Goal: Communication & Community: Share content

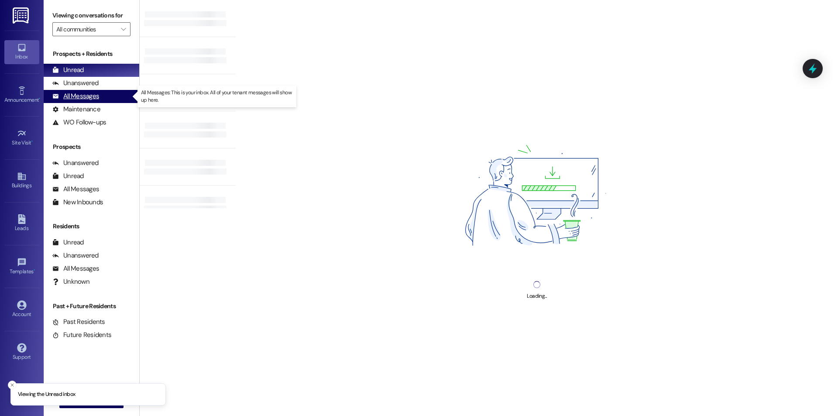
click at [77, 96] on div "All Messages" at bounding box center [75, 96] width 47 height 9
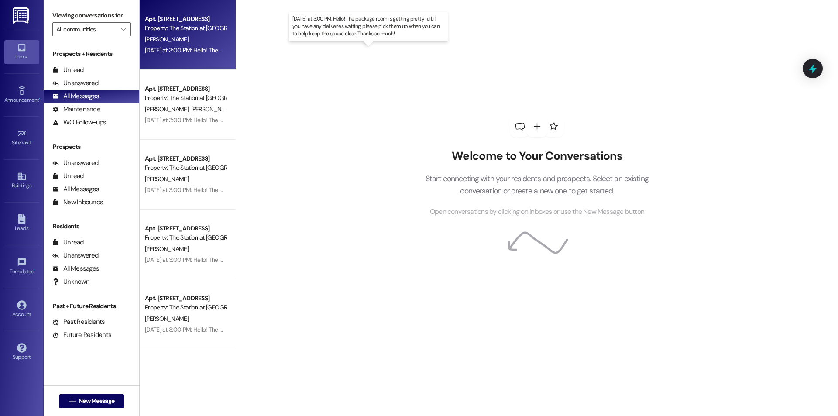
click at [152, 47] on div "[DATE] at 3:00 PM: Hello! The package room is getting pretty full. If you have …" at bounding box center [373, 50] width 456 height 8
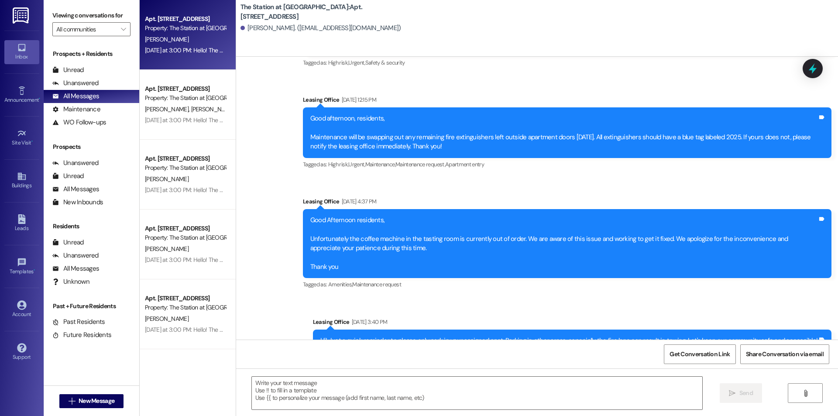
scroll to position [16885, 0]
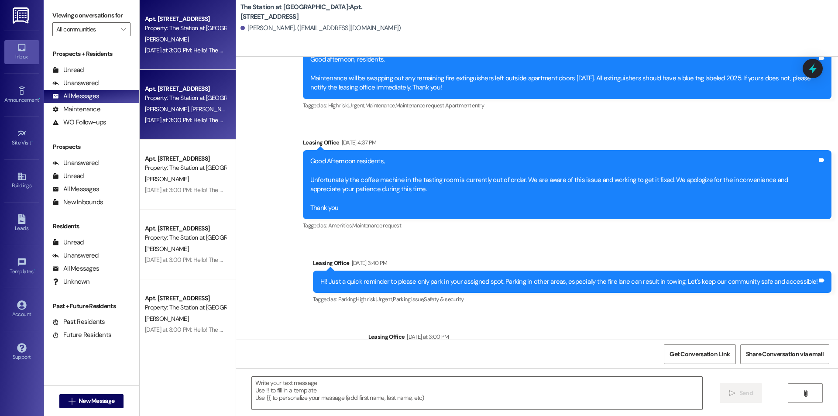
click at [190, 121] on div "[DATE] at 3:00 PM: Hello! The package room is getting pretty full. If you have …" at bounding box center [373, 120] width 456 height 8
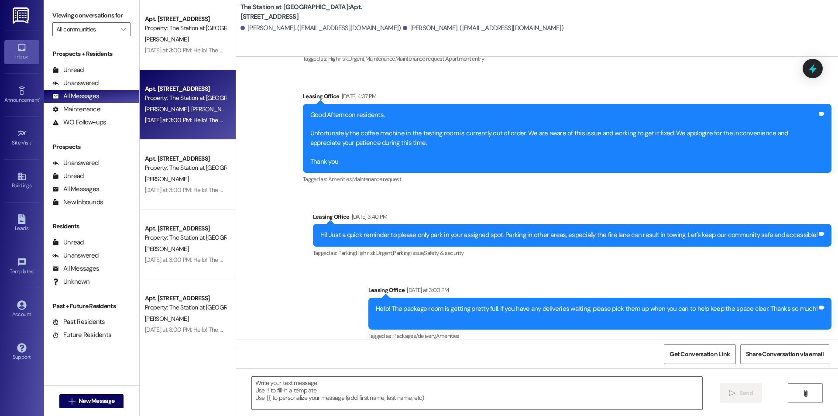
scroll to position [812, 0]
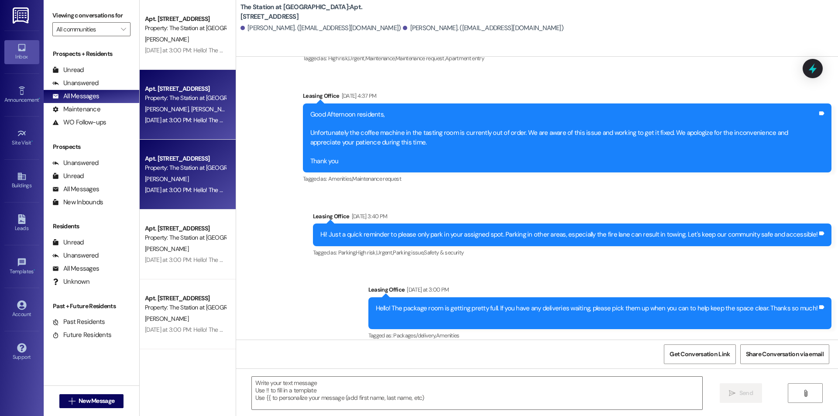
click at [194, 178] on div "[PERSON_NAME]" at bounding box center [185, 179] width 83 height 11
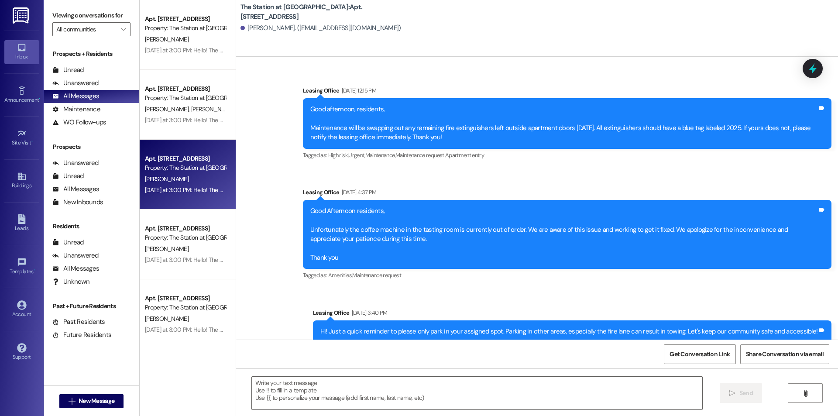
scroll to position [6067, 0]
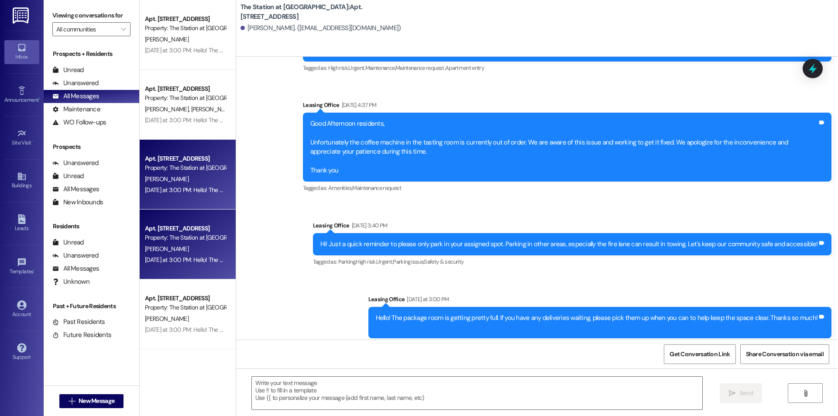
click at [166, 244] on div "[PERSON_NAME]" at bounding box center [185, 249] width 83 height 11
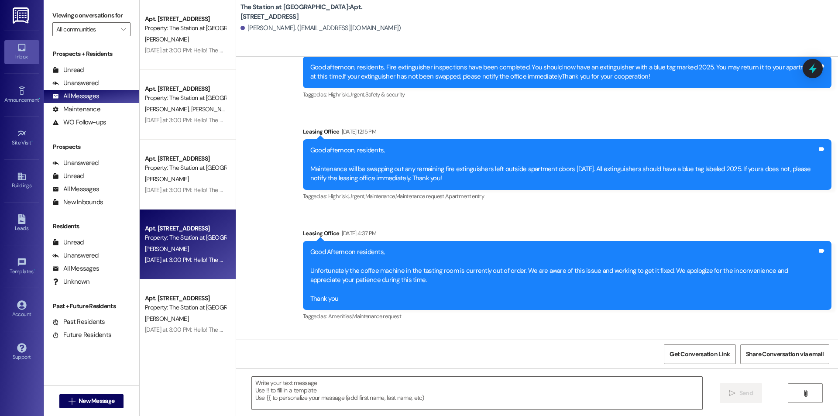
scroll to position [53958, 0]
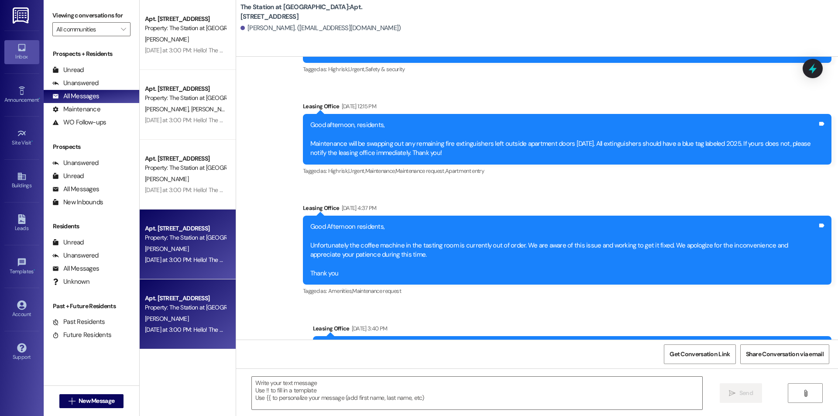
click at [210, 311] on div "Property: The Station at [GEOGRAPHIC_DATA]" at bounding box center [185, 307] width 81 height 9
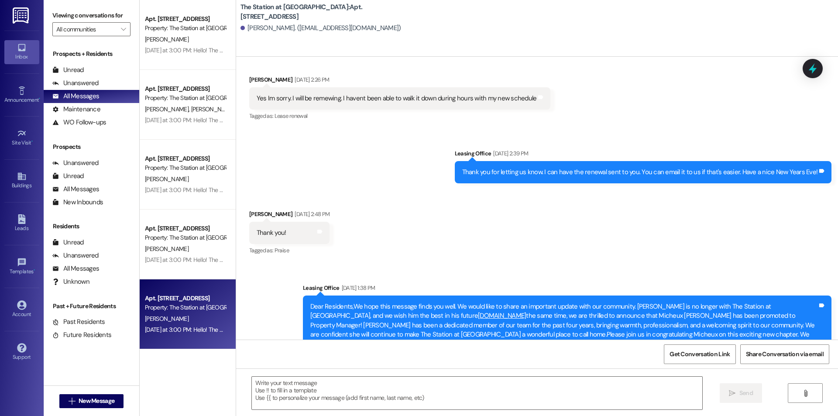
scroll to position [41869, 0]
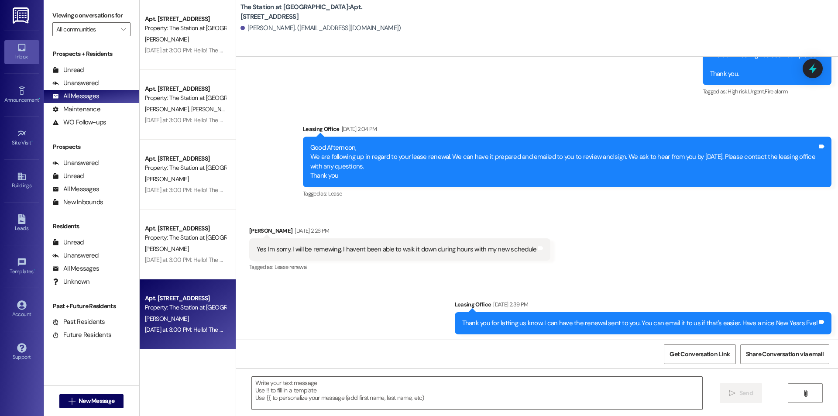
drag, startPoint x: 204, startPoint y: 304, endPoint x: 191, endPoint y: 303, distance: 12.7
click at [192, 303] on div "Property: The Station at [GEOGRAPHIC_DATA]" at bounding box center [185, 307] width 81 height 9
drag, startPoint x: 186, startPoint y: 304, endPoint x: 172, endPoint y: 311, distance: 15.6
click at [172, 311] on div "Property: The Station at [GEOGRAPHIC_DATA]" at bounding box center [185, 307] width 81 height 9
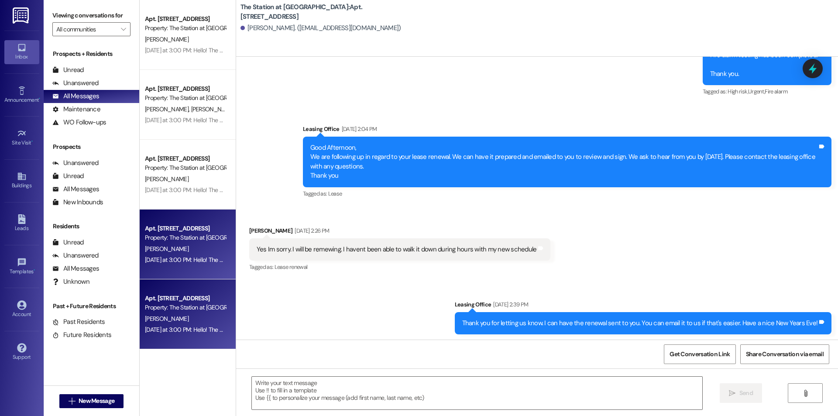
click at [169, 250] on div "[PERSON_NAME]" at bounding box center [185, 249] width 83 height 11
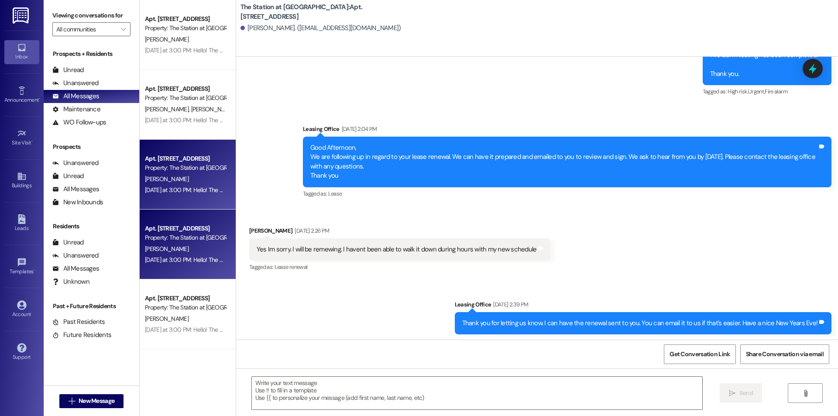
click at [172, 173] on div "Property: The Station at [GEOGRAPHIC_DATA]" at bounding box center [185, 167] width 81 height 9
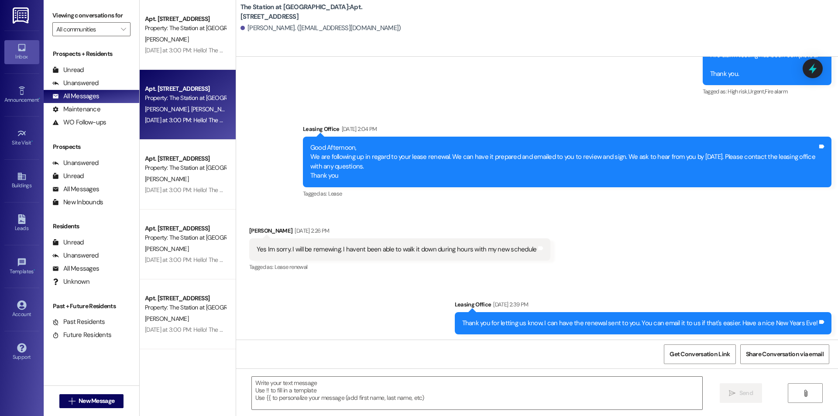
click at [194, 45] on div "[DATE] at 3:00 PM: Hello! The package room is getting pretty full. If you have …" at bounding box center [185, 50] width 83 height 11
click at [80, 79] on div "Unanswered" at bounding box center [75, 83] width 46 height 9
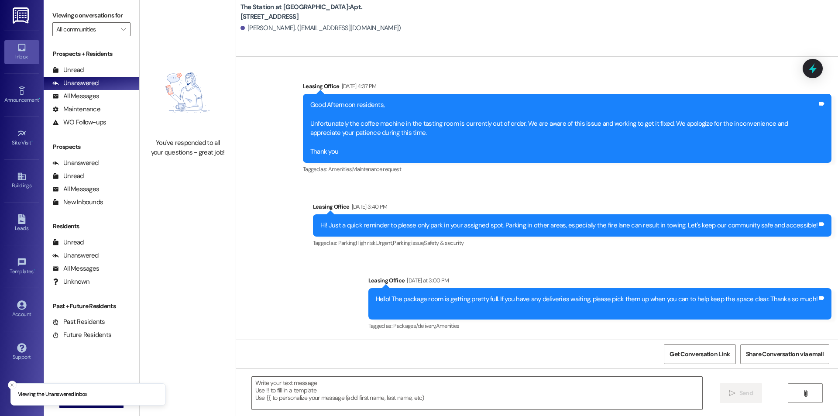
scroll to position [16885, 0]
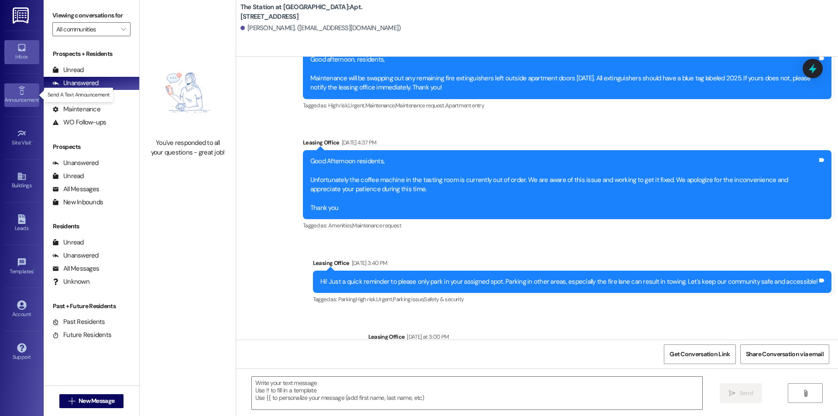
click at [29, 96] on div "Announcement •" at bounding box center [22, 100] width 44 height 9
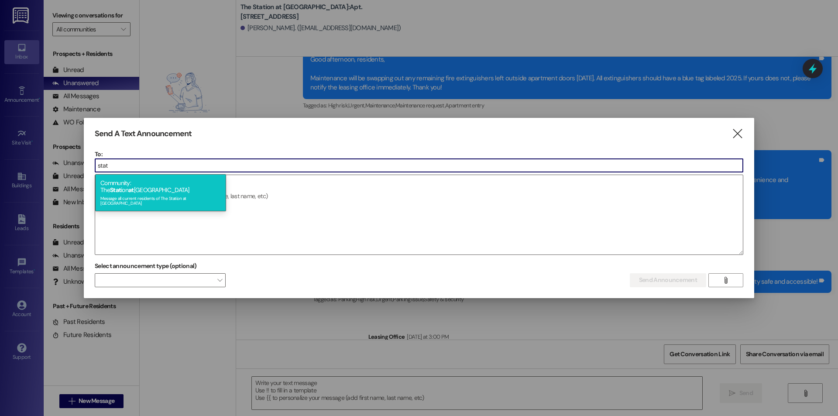
type input "stat"
click at [161, 180] on div "Community: The Stat ion at [GEOGRAPHIC_DATA] Message all current residents of […" at bounding box center [160, 192] width 131 height 37
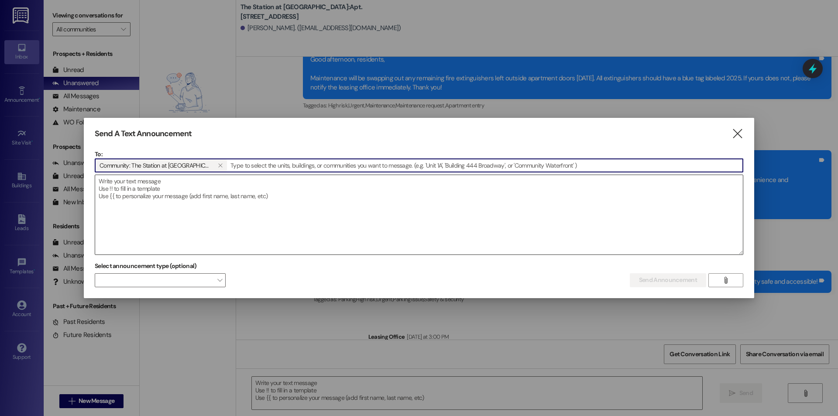
click at [160, 189] on textarea at bounding box center [419, 214] width 648 height 79
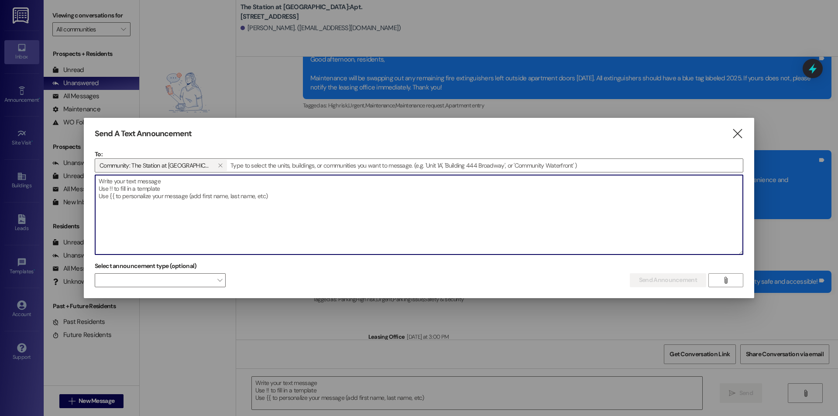
paste textarea "🌞 Summer Party RSVP – We Want to See You There! We're excited to invite you to …"
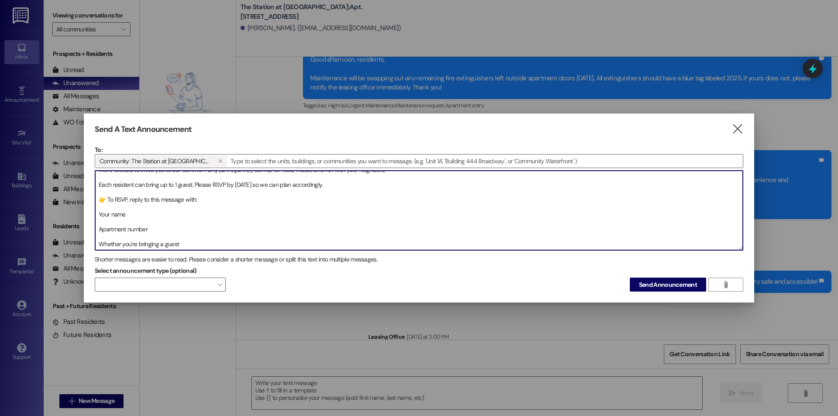
scroll to position [0, 0]
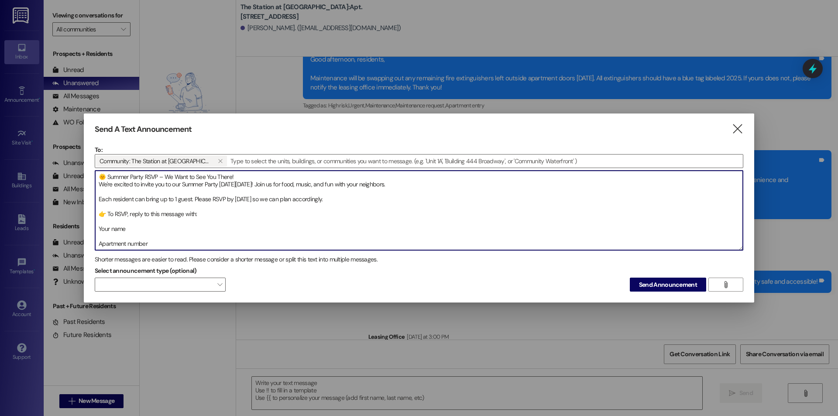
drag, startPoint x: 427, startPoint y: 183, endPoint x: 426, endPoint y: 190, distance: 7.5
click at [427, 183] on textarea "🌞 Summer Party RSVP – We Want to See You There! We're excited to invite you to …" at bounding box center [419, 210] width 648 height 79
click at [98, 196] on textarea "🌞 Summer Party RSVP – We Want to See You There! We're excited to invite you to …" at bounding box center [419, 210] width 648 height 79
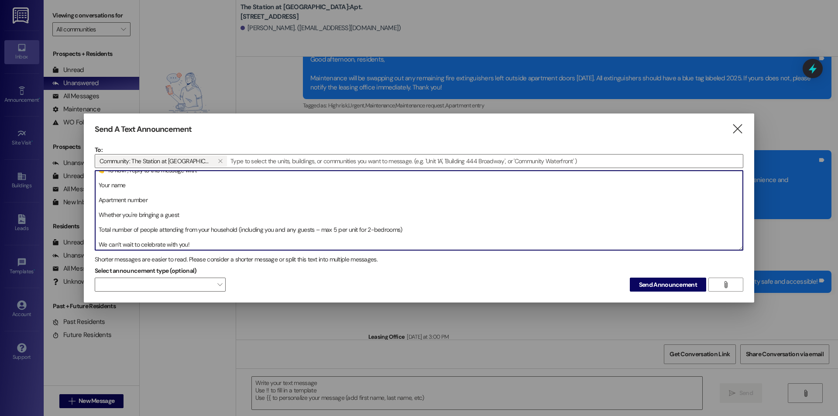
click at [98, 195] on textarea "🌞 Summer Party RSVP – We Want to See You There! We're excited to invite you to …" at bounding box center [419, 210] width 648 height 79
click at [98, 187] on textarea "🌞 Summer Party RSVP – We Want to See You There! We're excited to invite you to …" at bounding box center [419, 210] width 648 height 79
click at [100, 196] on textarea "🌞 Summer Party RSVP – We Want to See You There! We're excited to invite you to …" at bounding box center [419, 210] width 648 height 79
click at [100, 213] on textarea "🌞 Summer Party RSVP – We Want to See You There! We're excited to invite you to …" at bounding box center [419, 210] width 648 height 79
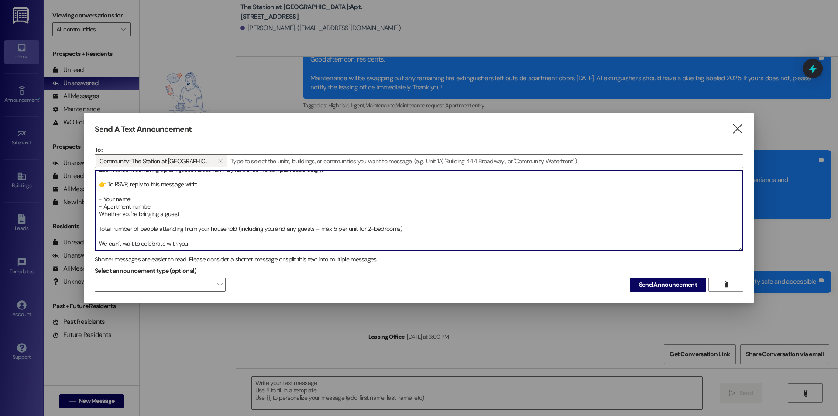
scroll to position [30, 0]
click at [98, 224] on textarea "🌞 Summer Party RSVP – We Want to See You There! We're excited to invite you to …" at bounding box center [419, 210] width 648 height 79
click at [99, 227] on textarea "🌞 Summer Party RSVP – We Want to See You There! We're excited to invite you to …" at bounding box center [419, 210] width 648 height 79
drag, startPoint x: 415, startPoint y: 228, endPoint x: 189, endPoint y: 227, distance: 226.2
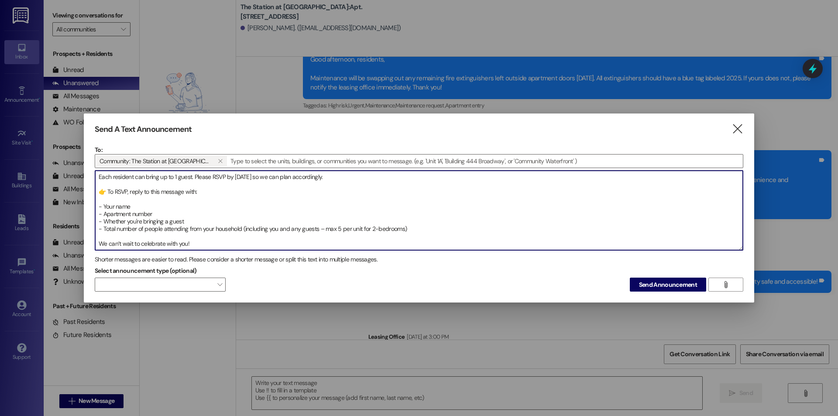
click at [189, 227] on textarea "🌞 Summer Party RSVP – We Want to See You There! We're excited to invite you to …" at bounding box center [419, 210] width 648 height 79
click at [166, 242] on textarea "🌞 Summer Party RSVP – We Want to See You There! We're excited to invite you to …" at bounding box center [419, 210] width 648 height 79
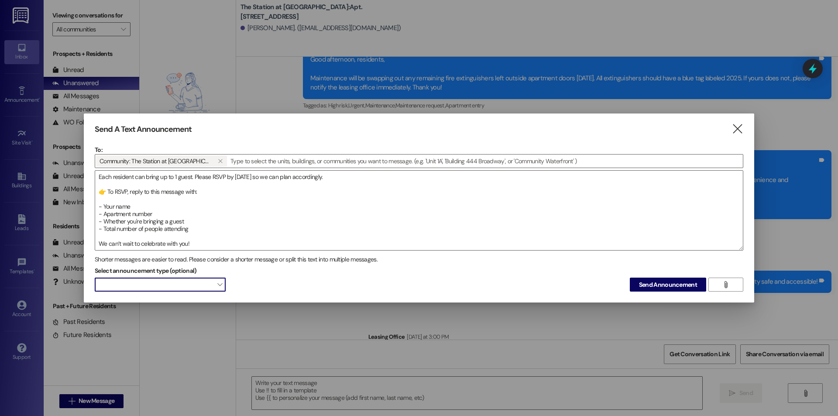
click at [216, 281] on span at bounding box center [160, 285] width 131 height 14
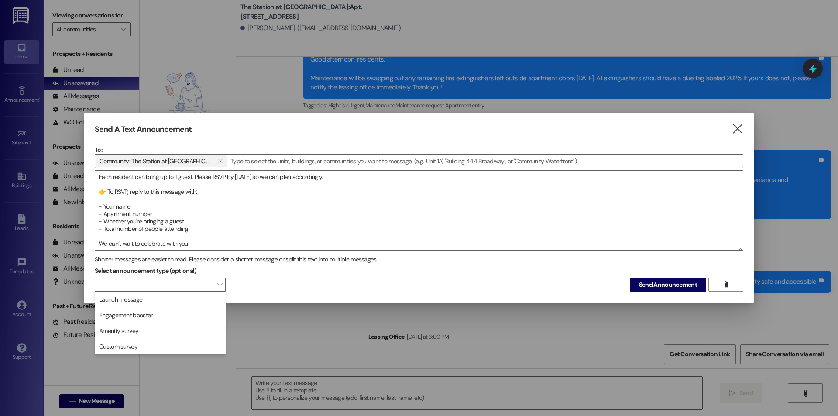
click at [256, 270] on div "Select announcement type (optional)  Send Announcement " at bounding box center [419, 278] width 649 height 28
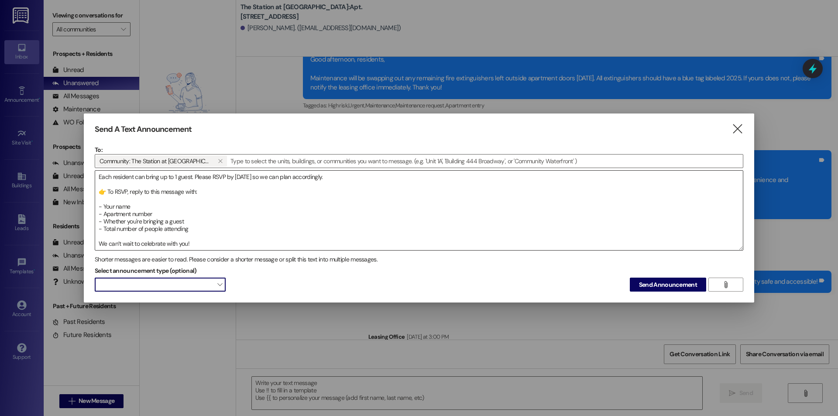
scroll to position [0, 0]
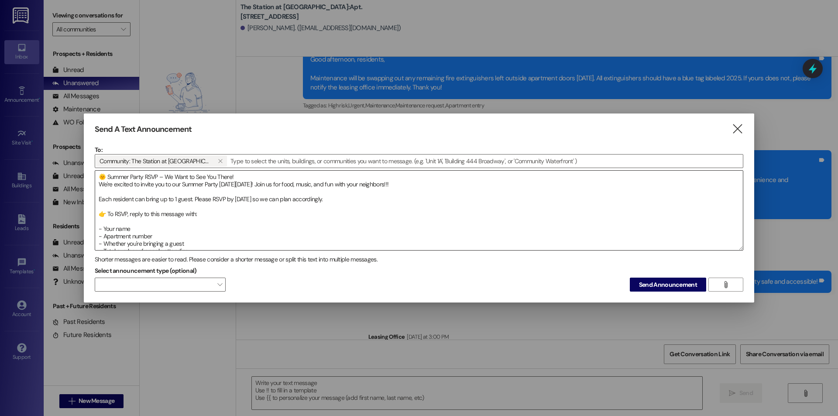
click at [101, 224] on textarea "🌞 Summer Party RSVP – We Want to See You There! We're excited to invite you to …" at bounding box center [419, 210] width 648 height 79
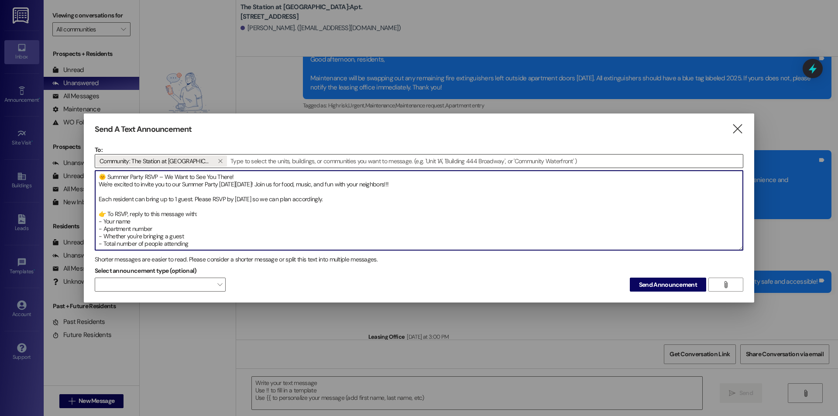
drag, startPoint x: 248, startPoint y: 174, endPoint x: 104, endPoint y: 163, distance: 144.5
click at [104, 163] on div "To: Community: The Station at [GEOGRAPHIC_DATA]   Drop image file here 🌞 Summ…" at bounding box center [419, 197] width 649 height 105
click at [98, 184] on textarea "🌞 We're excited to invite you to our Summer Party [DATE][DATE]! Join us for foo…" at bounding box center [419, 210] width 648 height 79
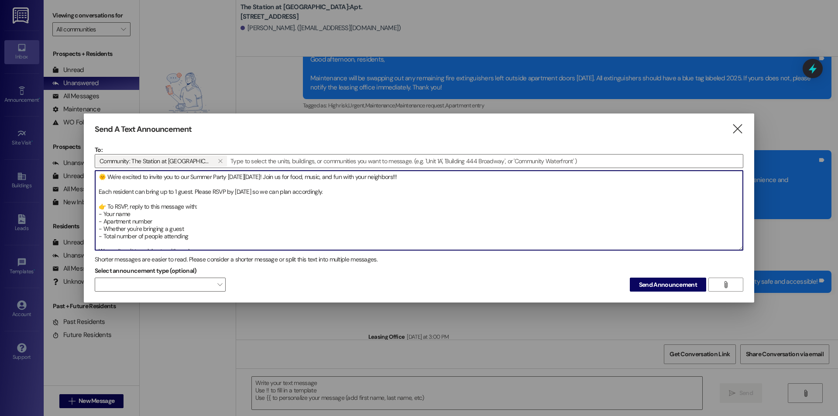
drag, startPoint x: 133, startPoint y: 191, endPoint x: 113, endPoint y: 190, distance: 19.7
click at [113, 190] on textarea "🌞 We're excited to invite you to our Summer Party [DATE][DATE]! Join us for foo…" at bounding box center [419, 210] width 648 height 79
click at [201, 221] on textarea "🌞 We're excited to invite you to our Summer Party [DATE][DATE]! Join us for foo…" at bounding box center [419, 210] width 648 height 79
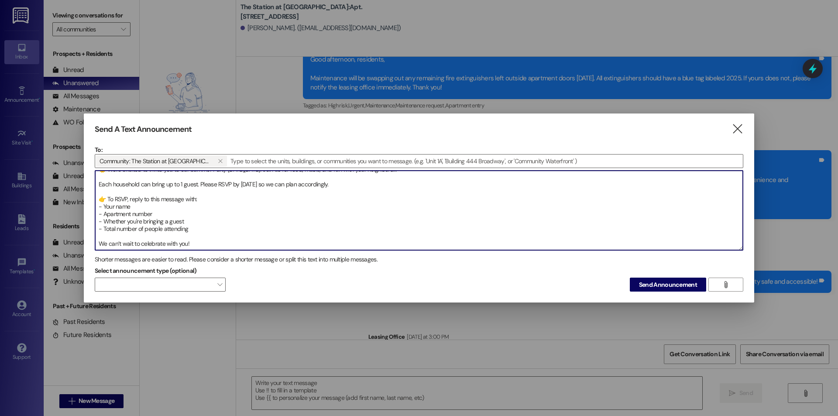
click at [173, 214] on textarea "🌞 We're excited to invite you to our Summer Party [DATE][DATE]! Join us for foo…" at bounding box center [419, 210] width 648 height 79
click at [192, 223] on textarea "🌞 We're excited to invite you to our Summer Party [DATE][DATE]! Join us for foo…" at bounding box center [419, 210] width 648 height 79
click at [198, 230] on textarea "🌞 We're excited to invite you to our Summer Party [DATE][DATE]! Join us for foo…" at bounding box center [419, 210] width 648 height 79
click at [186, 197] on textarea "🌞 We're excited to invite you to our Summer Party [DATE][DATE]! Join us for foo…" at bounding box center [419, 210] width 648 height 79
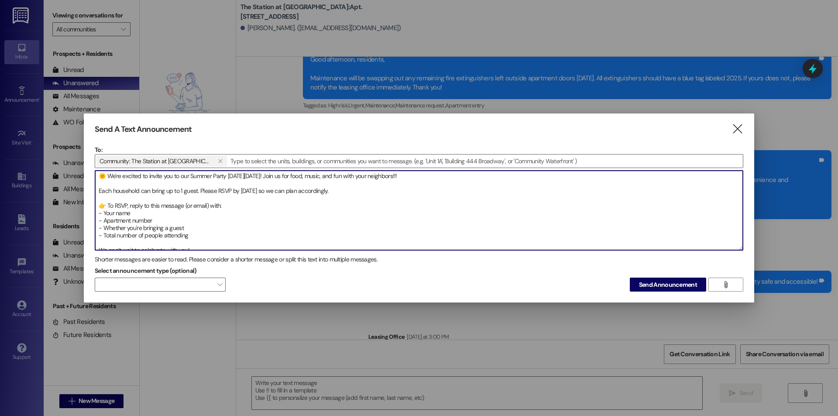
scroll to position [0, 0]
click at [258, 177] on textarea "🌞 We're excited to invite you to our Summer Party [DATE][DATE]! Join us for foo…" at bounding box center [419, 210] width 648 height 79
click at [249, 192] on textarea "🌞 We're excited to invite you to our Summer Party [DATE][DATE]! Join us for foo…" at bounding box center [419, 210] width 648 height 79
click at [263, 191] on textarea "🌞 We're excited to invite you to our Summer Party [DATE][DATE]! Join us for foo…" at bounding box center [419, 210] width 648 height 79
click at [253, 191] on textarea "🌞 We're excited to invite you to our Summer Party [DATE][DATE]! Join us for foo…" at bounding box center [419, 210] width 648 height 79
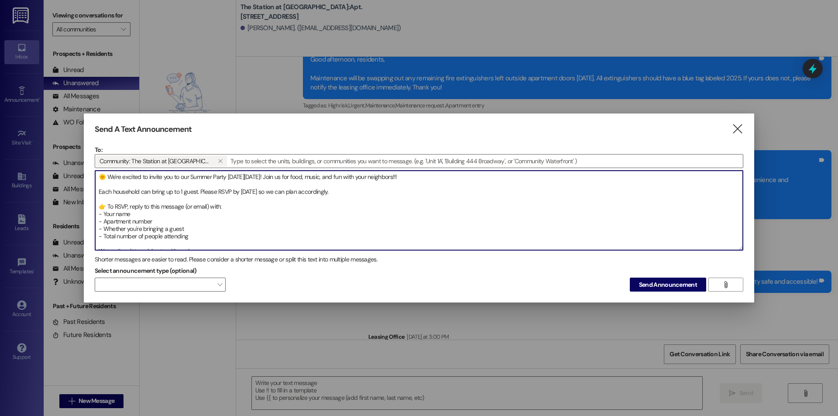
click at [376, 198] on textarea "🌞 We're excited to invite you to our Summer Party [DATE][DATE]! Join us for foo…" at bounding box center [419, 210] width 648 height 79
click at [278, 196] on textarea "🌞 We're excited to invite you to our Summer Party [DATE][DATE]! Join us for foo…" at bounding box center [419, 210] width 648 height 79
click at [287, 174] on textarea "🌞 We're excited to invite you to our Summer Party [DATE][DATE]! Join us for foo…" at bounding box center [419, 210] width 648 height 79
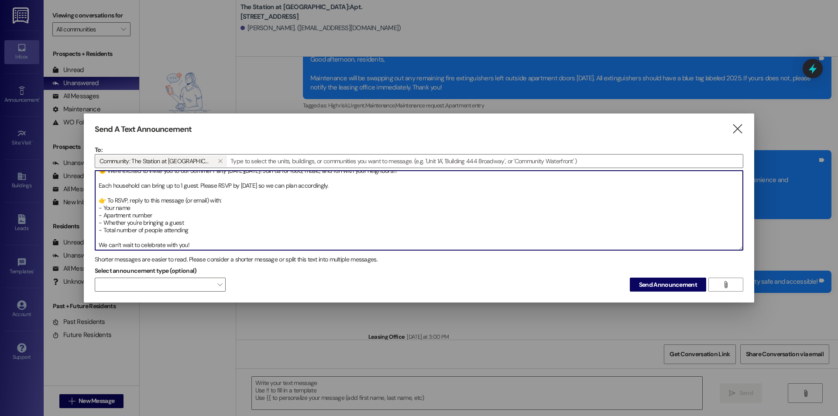
scroll to position [7, 0]
click at [141, 207] on textarea "🌞 We're excited to invite you to our Summer Party [DATE][DATE]! Join us for foo…" at bounding box center [419, 210] width 648 height 79
click at [159, 211] on textarea "🌞 We're excited to invite you to our Summer Party [DATE][DATE]! Join us for foo…" at bounding box center [419, 210] width 648 height 79
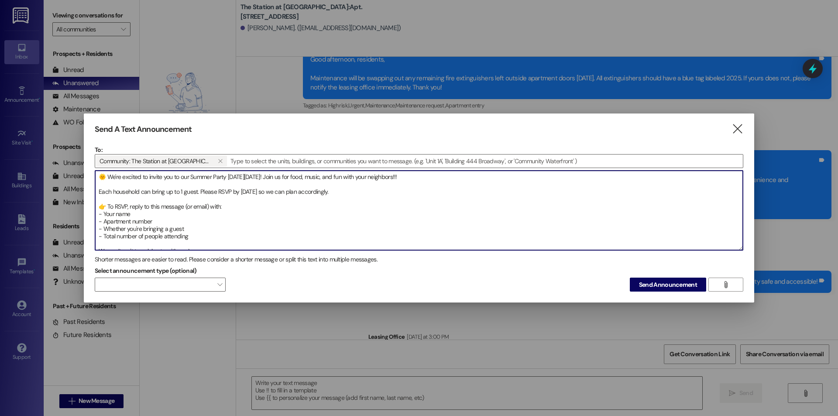
type textarea "🌞 We're excited to invite you to our Summer Party [DATE][DATE]! Join us for foo…"
drag, startPoint x: 200, startPoint y: 242, endPoint x: 89, endPoint y: 159, distance: 139.5
click at [89, 159] on div "Send A Text Announcement  To: Community: The Station at [GEOGRAPHIC_DATA]   …" at bounding box center [419, 209] width 671 height 190
click at [180, 221] on textarea "🌞 We're excited to invite you to our Summer Party [DATE][DATE]! Join us for foo…" at bounding box center [419, 210] width 648 height 79
click at [203, 217] on textarea "🌞 We're excited to invite you to our Summer Party [DATE][DATE]! Join us for foo…" at bounding box center [419, 210] width 648 height 79
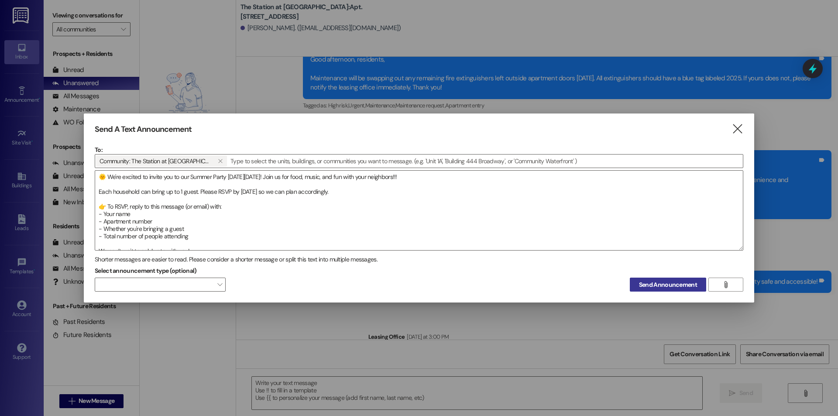
click at [668, 283] on span "Send Announcement" at bounding box center [668, 284] width 58 height 9
